Goal: Contribute content

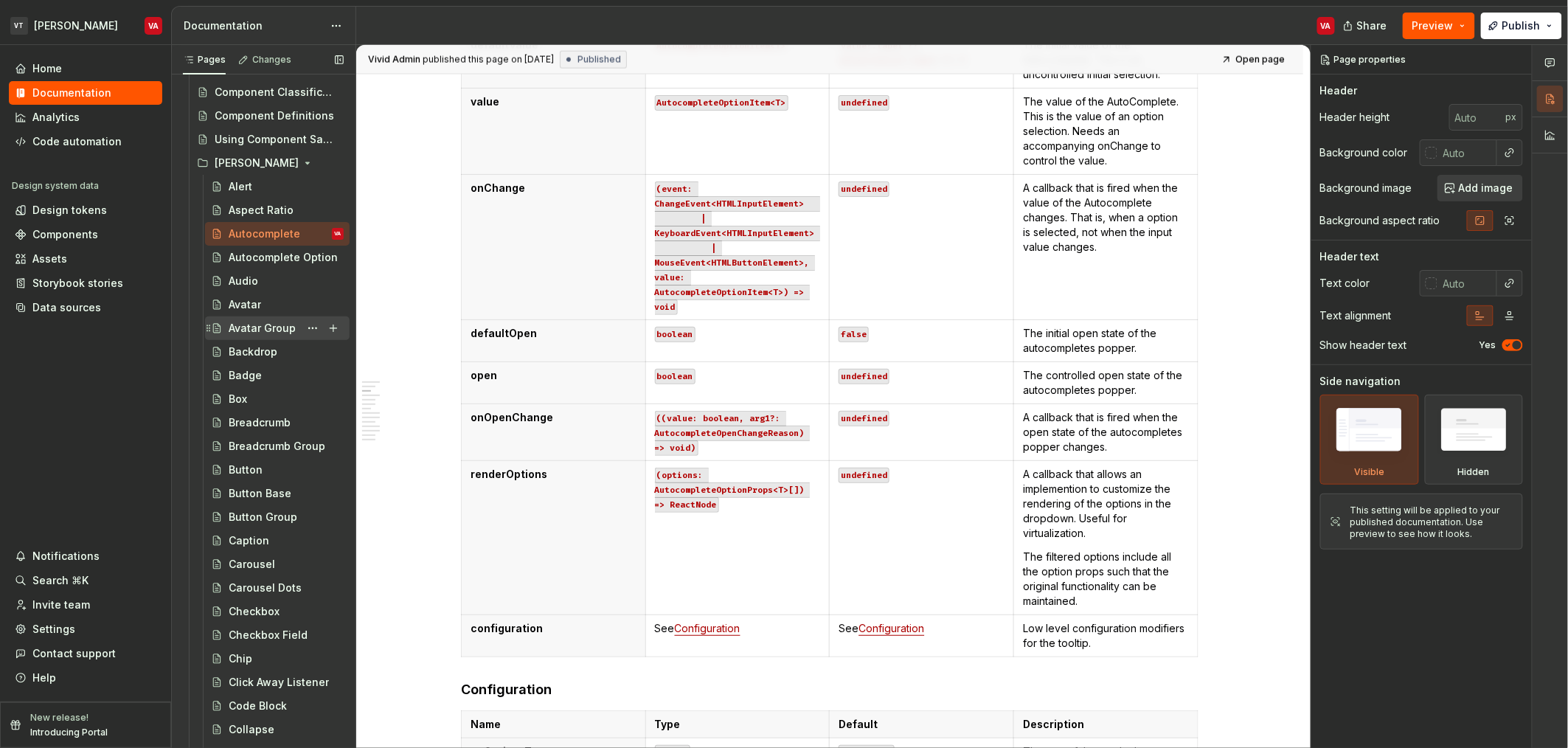
scroll to position [430, 0]
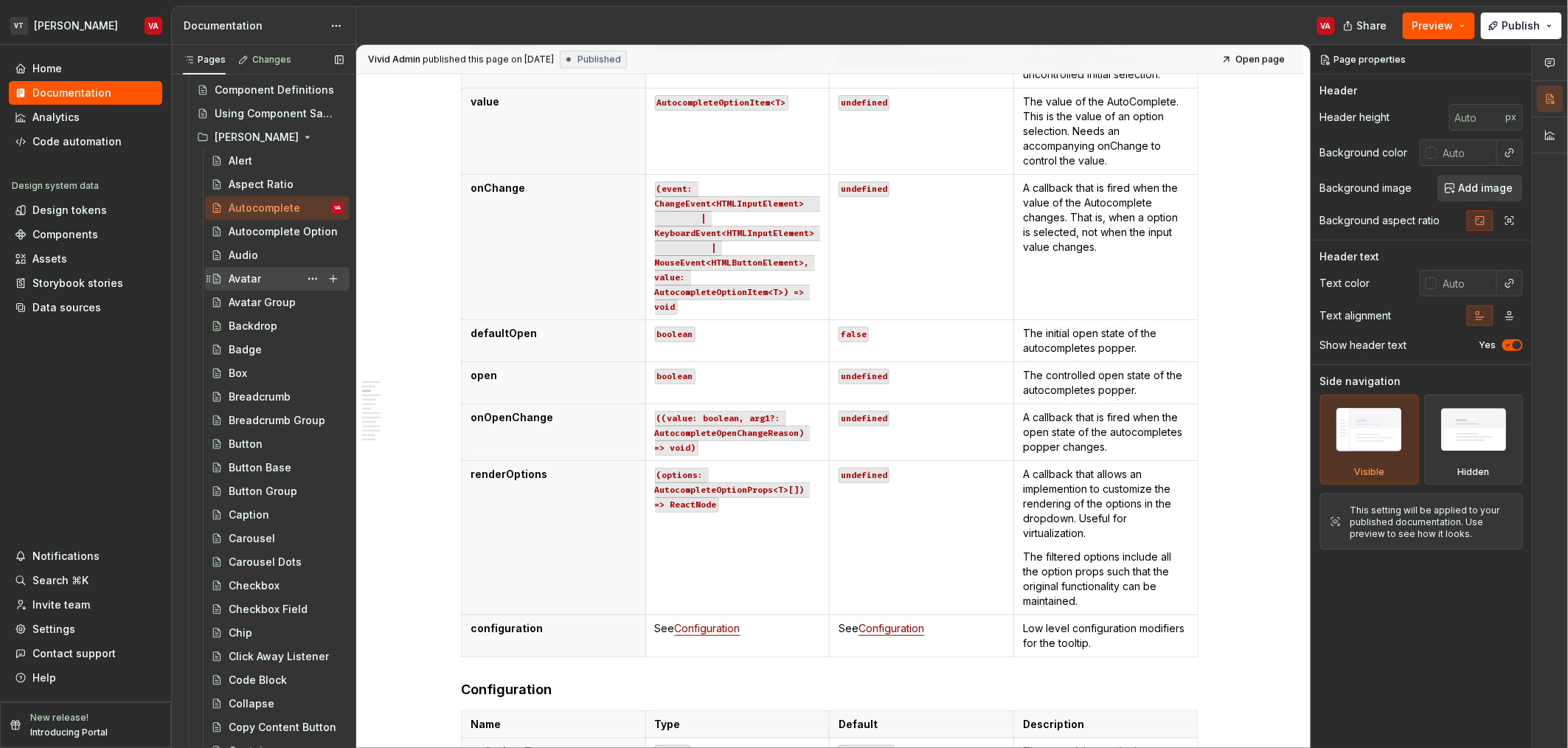
click at [261, 285] on div "Avatar" at bounding box center [286, 278] width 115 height 21
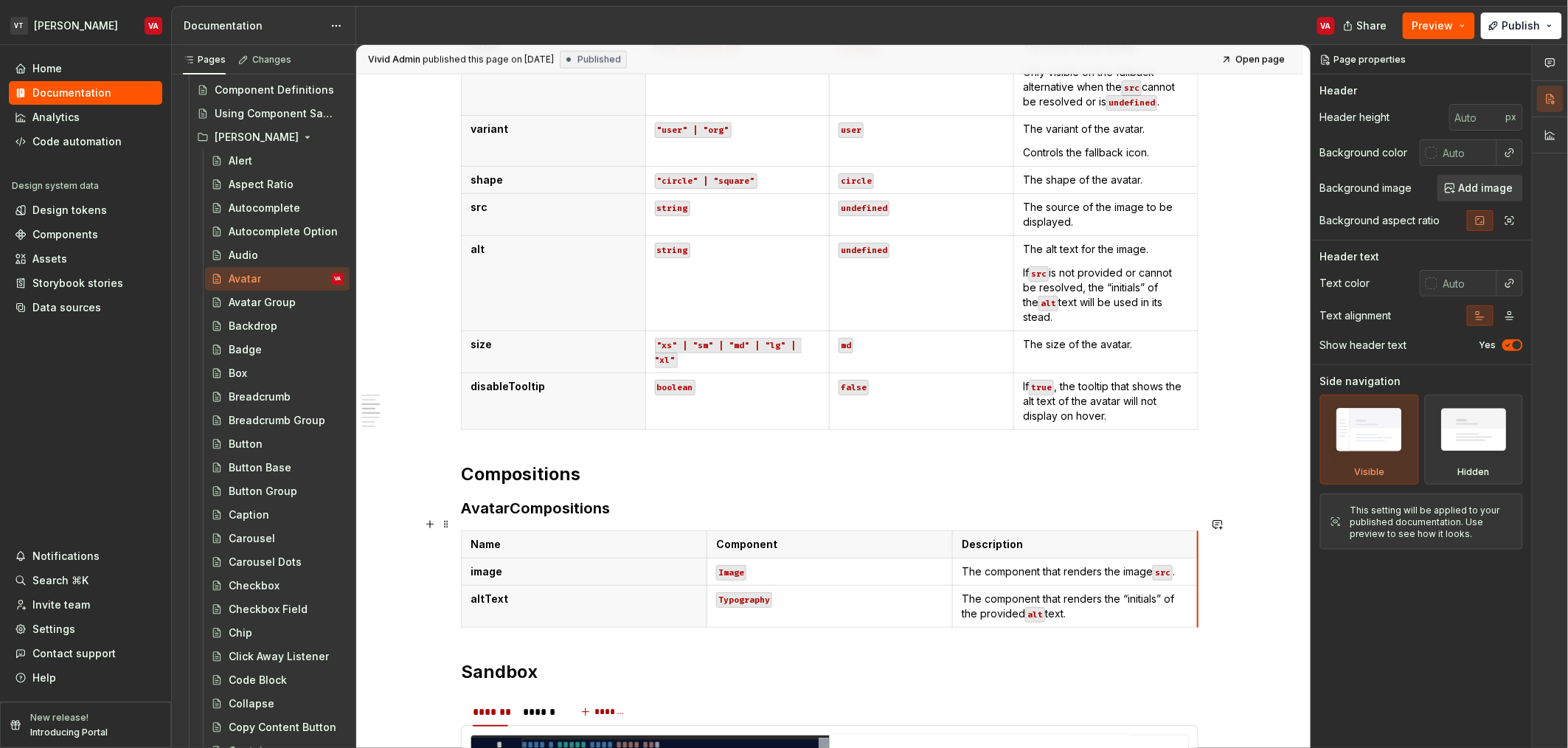
scroll to position [762, 0]
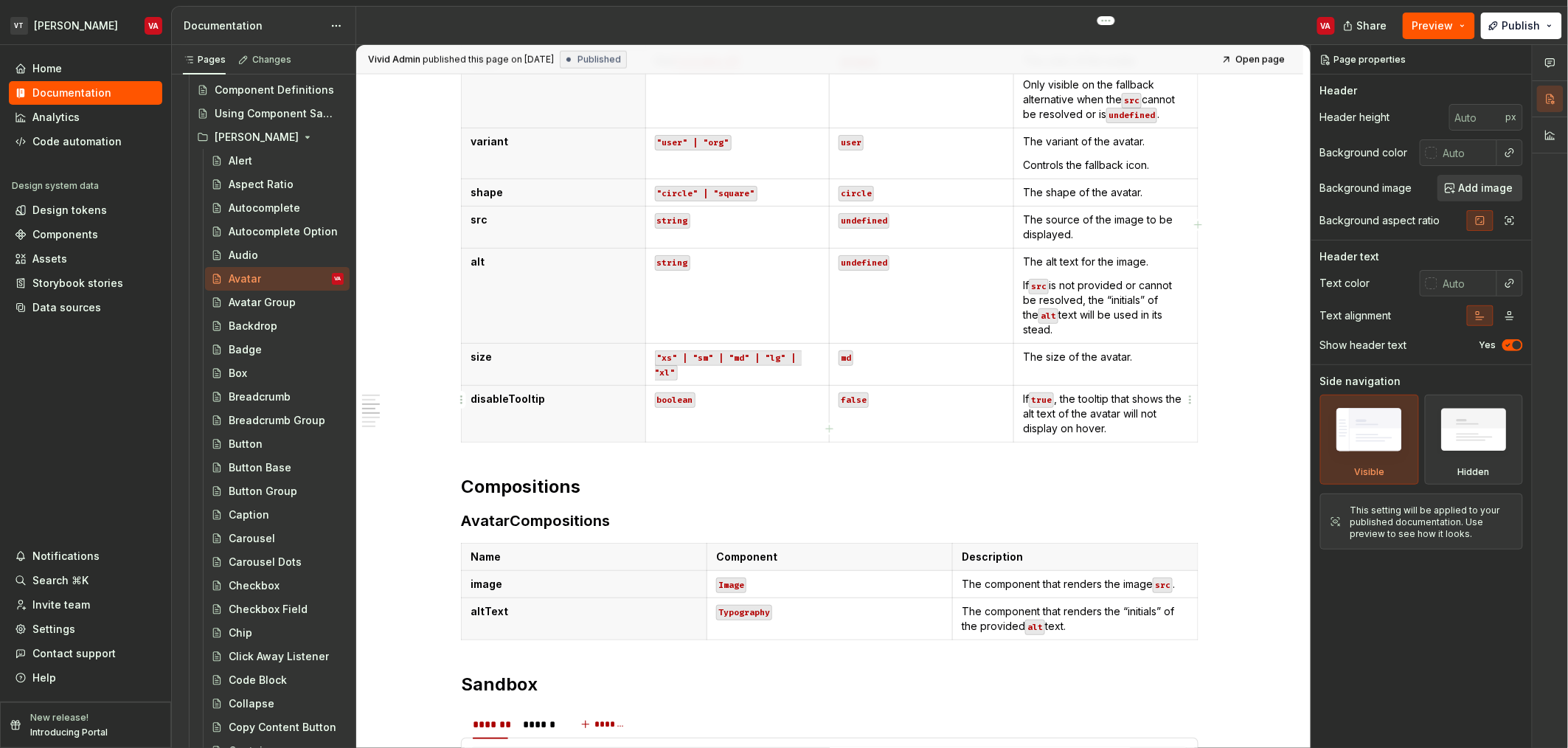
click at [1062, 400] on p "If true , the tooltip that shows the alt text of the avatar will not display on…" at bounding box center [1106, 414] width 166 height 44
type textarea "*"
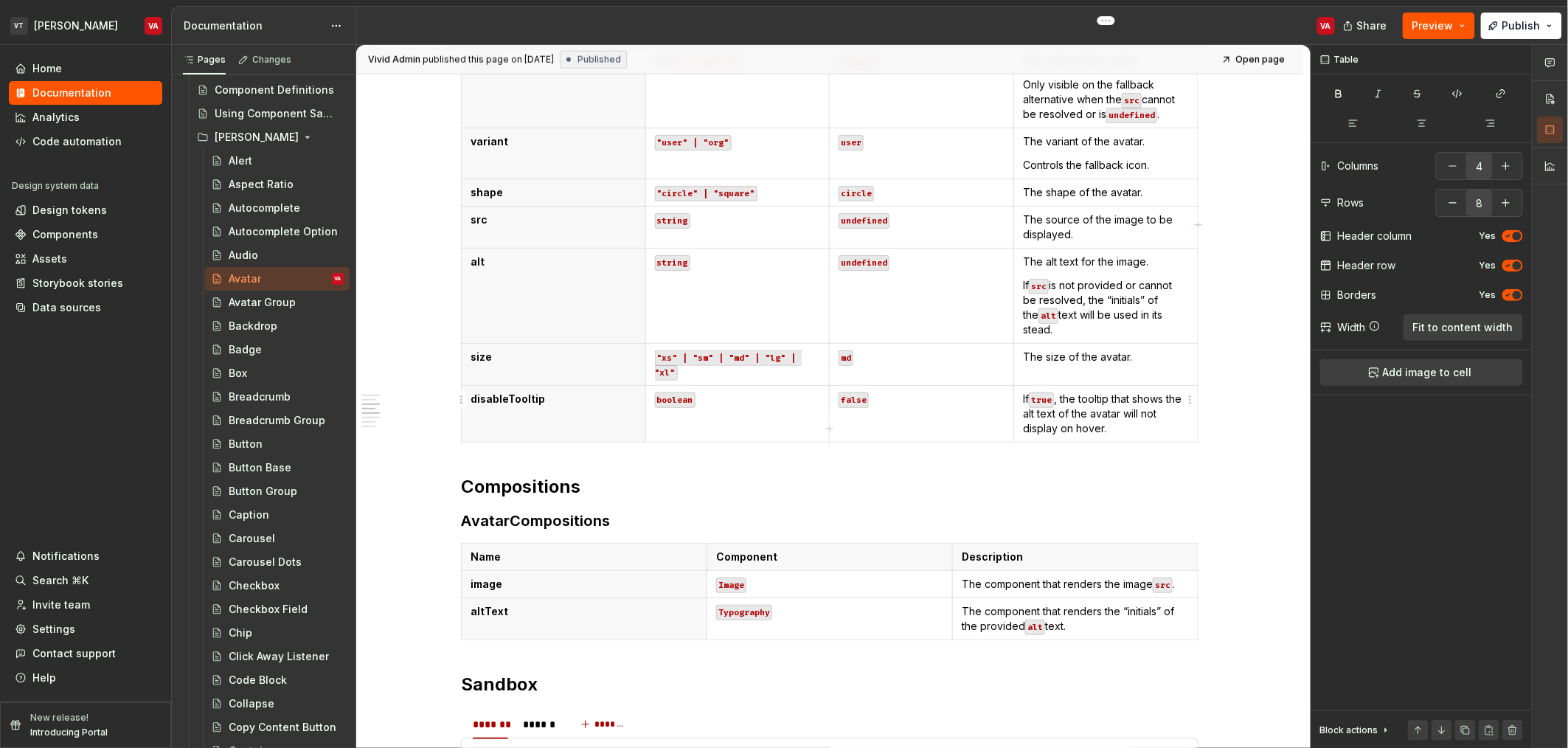
click at [1092, 399] on p "If true , the tooltip that shows the alt text of the avatar will not display on…" at bounding box center [1106, 414] width 166 height 44
click at [1120, 415] on p "If true , the tooltip that shows the alt text of the avatar will not display on…" at bounding box center [1106, 414] width 166 height 44
click at [1042, 404] on p "If true , the tooltip that shows the alt text of the avatar will not display on…" at bounding box center [1106, 414] width 166 height 44
click at [1056, 398] on p "If true , the tooltip that shows the alt text of the avatar will not display on…" at bounding box center [1106, 414] width 166 height 44
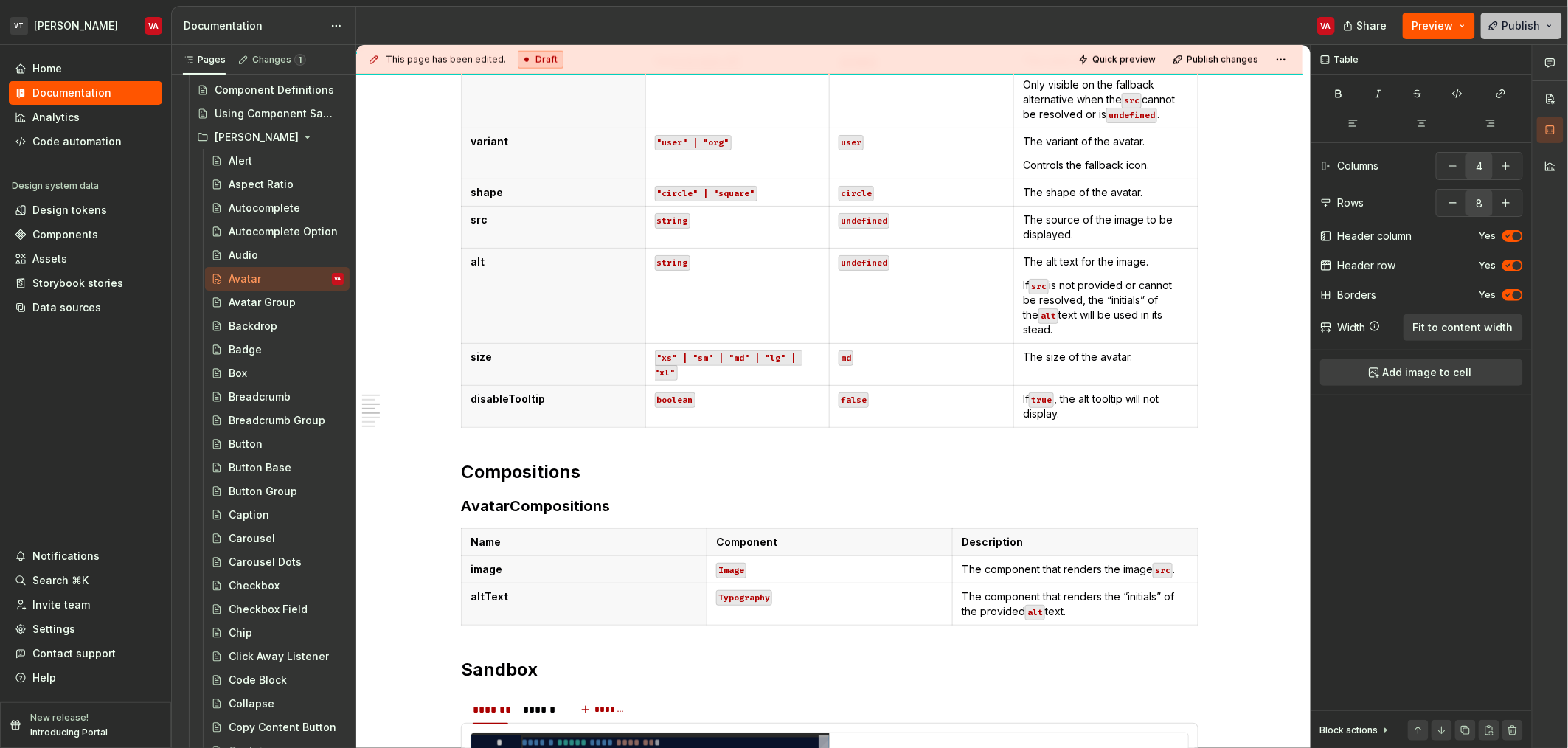
click at [1516, 31] on span "Publish" at bounding box center [1521, 25] width 39 height 14
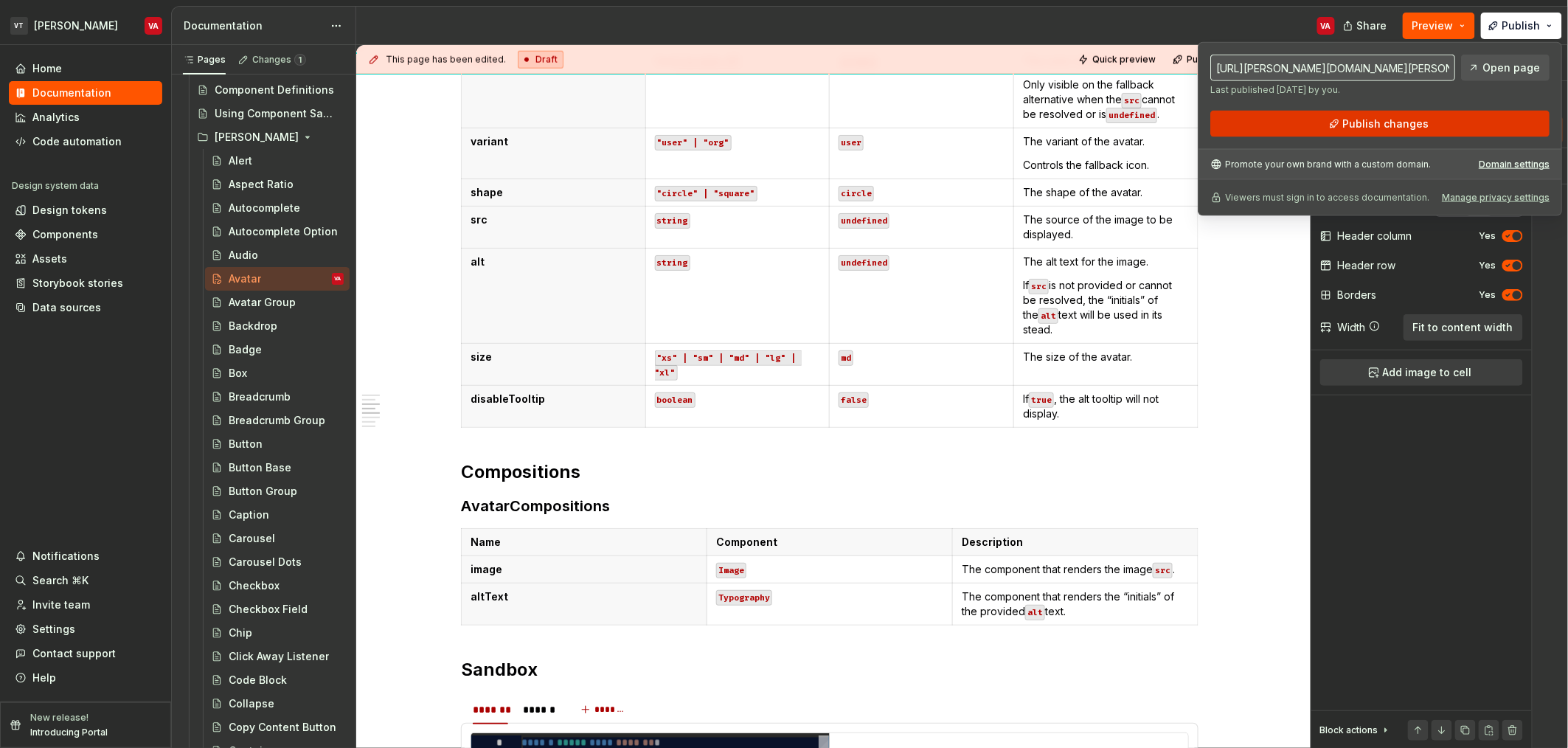
click at [1380, 128] on span "Publish changes" at bounding box center [1386, 123] width 86 height 14
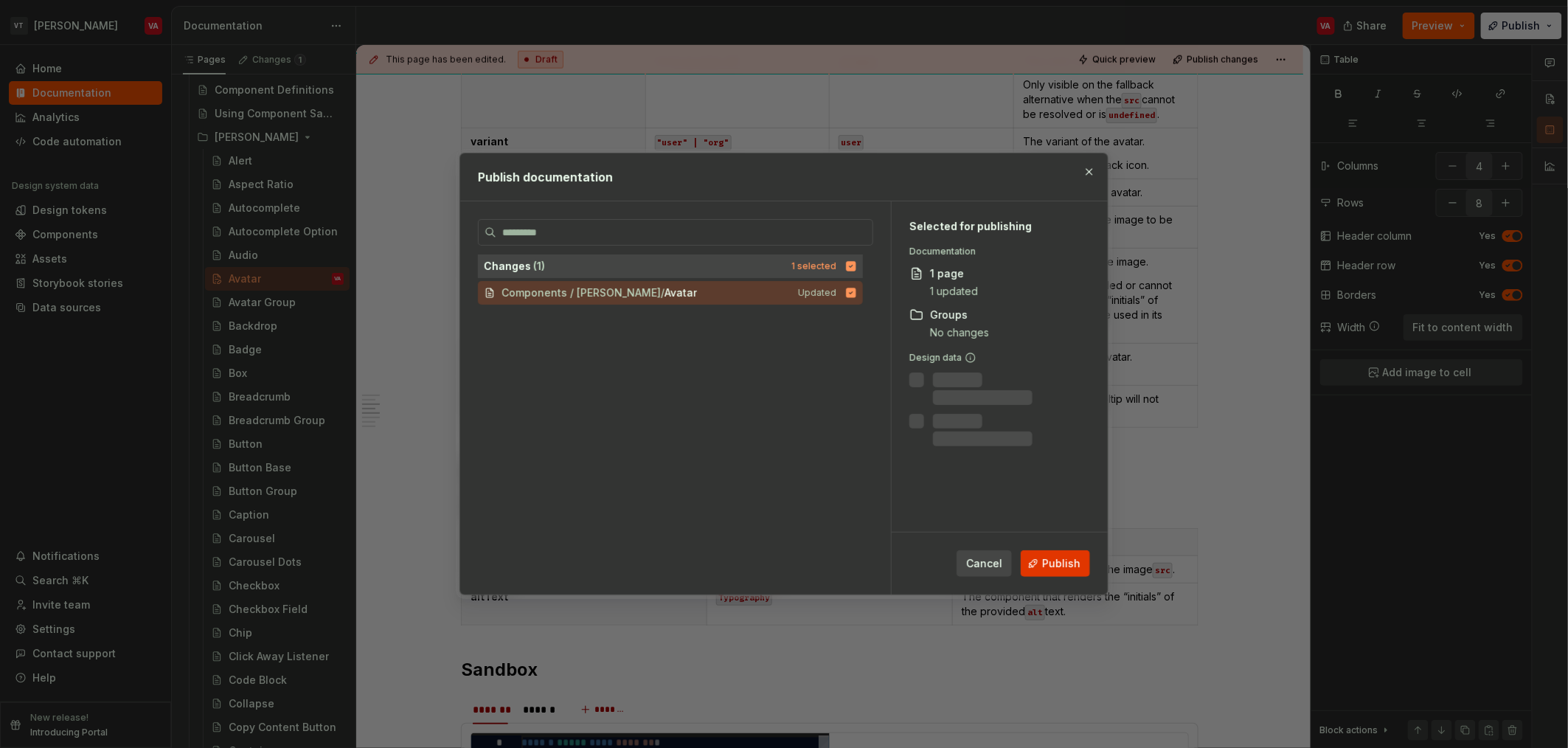
click at [1056, 562] on span "Publish" at bounding box center [1061, 563] width 39 height 14
type textarea "*"
